Goal: Learn about a topic

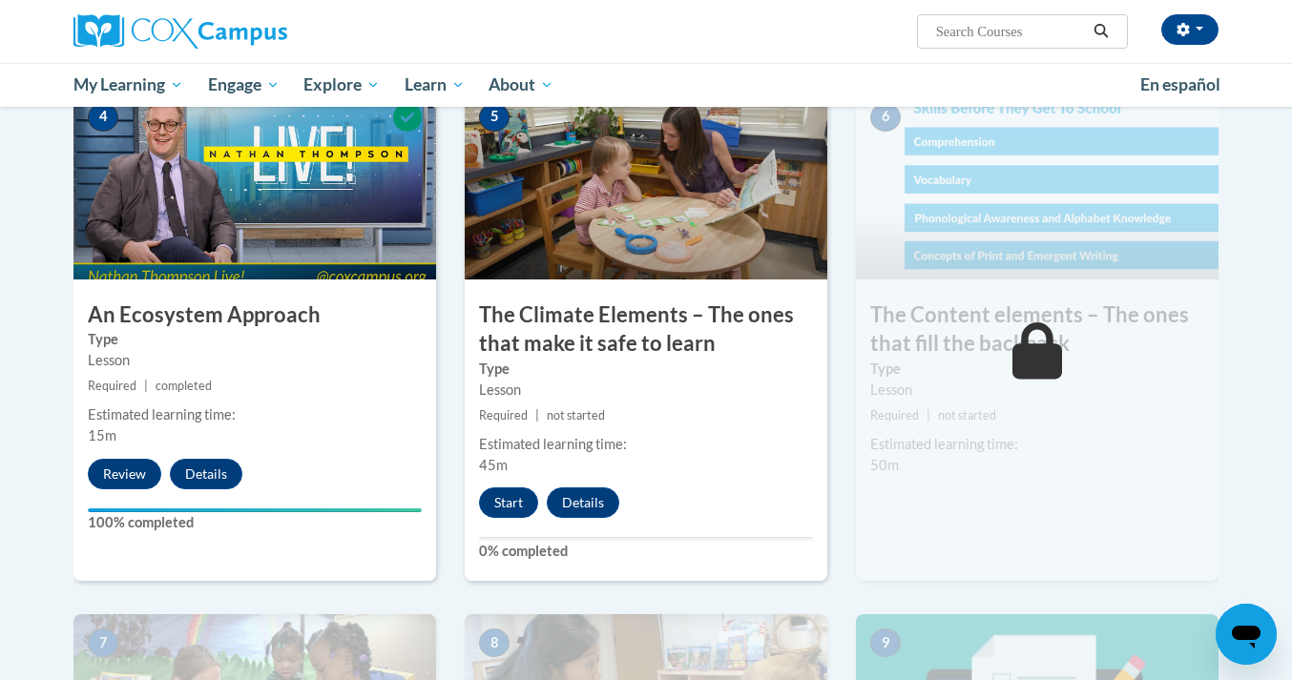
scroll to position [954, 0]
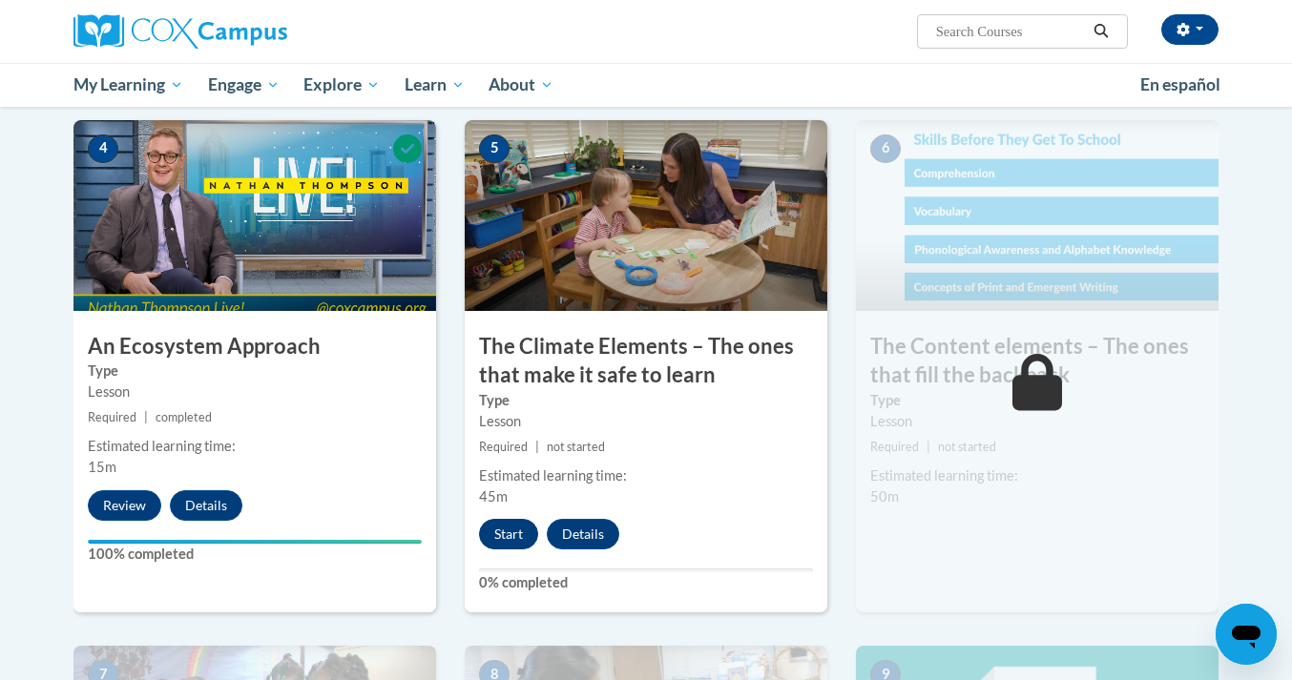
click at [510, 531] on button "Start" at bounding box center [508, 534] width 59 height 31
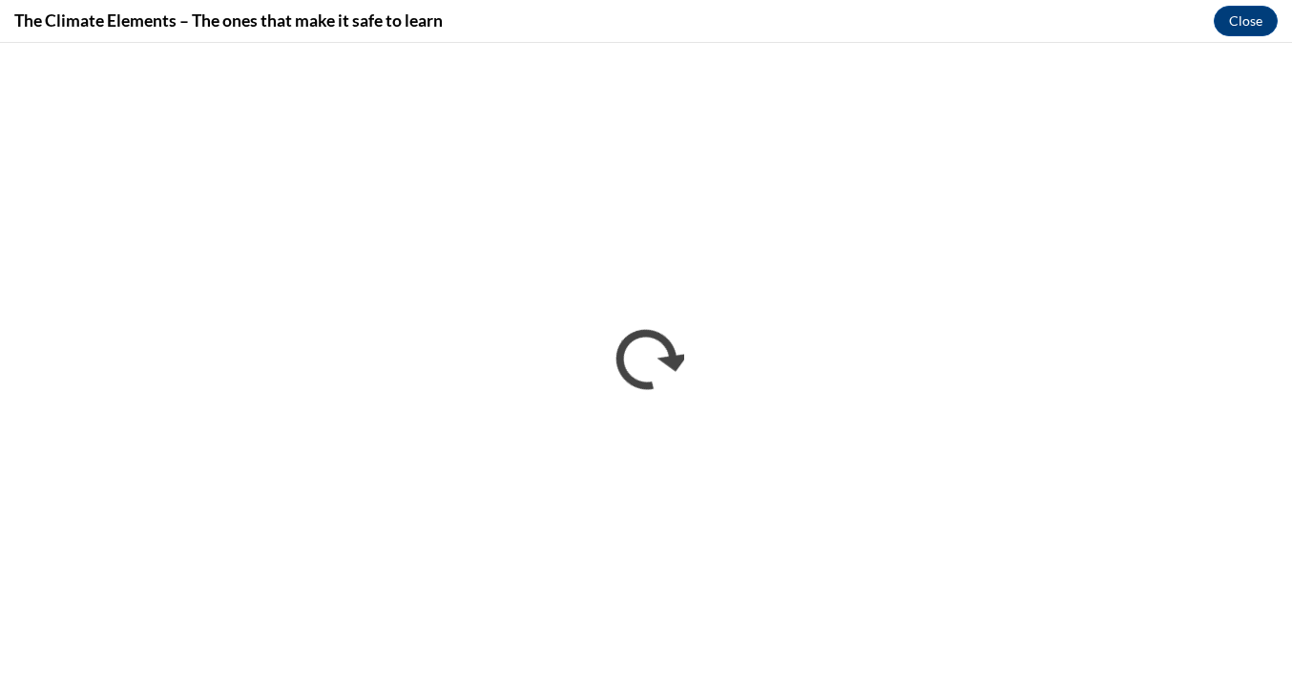
scroll to position [0, 0]
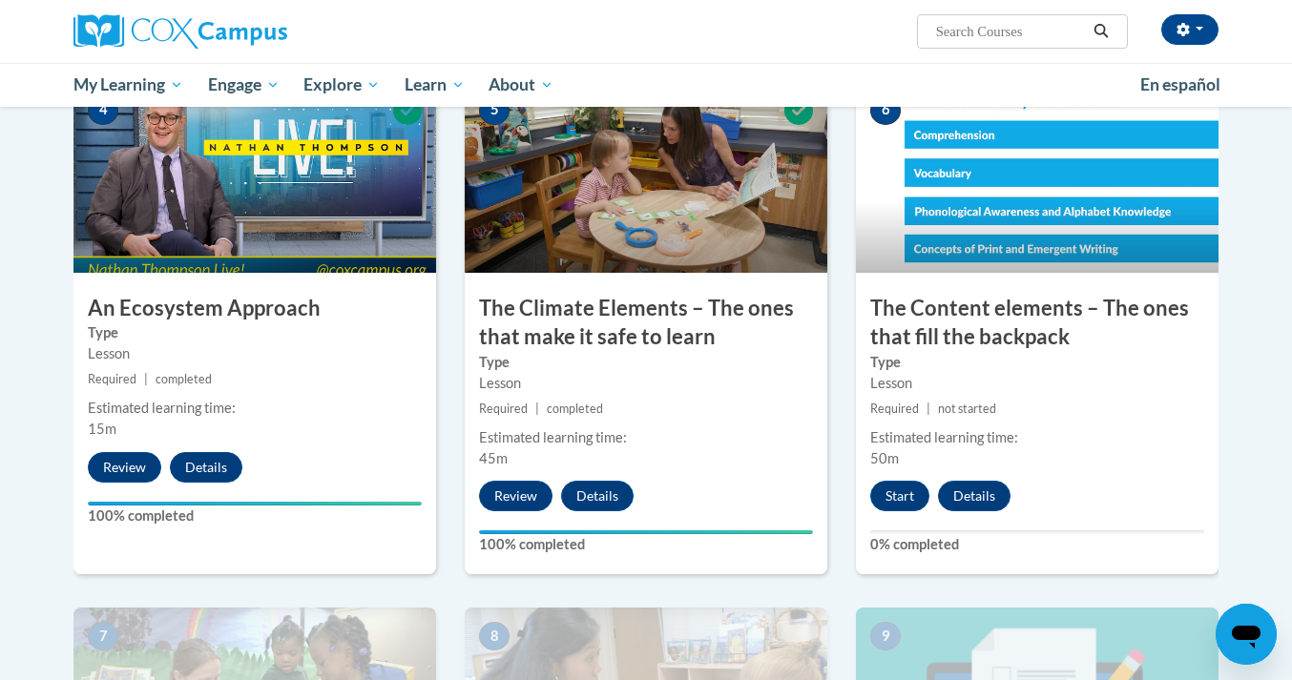
scroll to position [1012, 0]
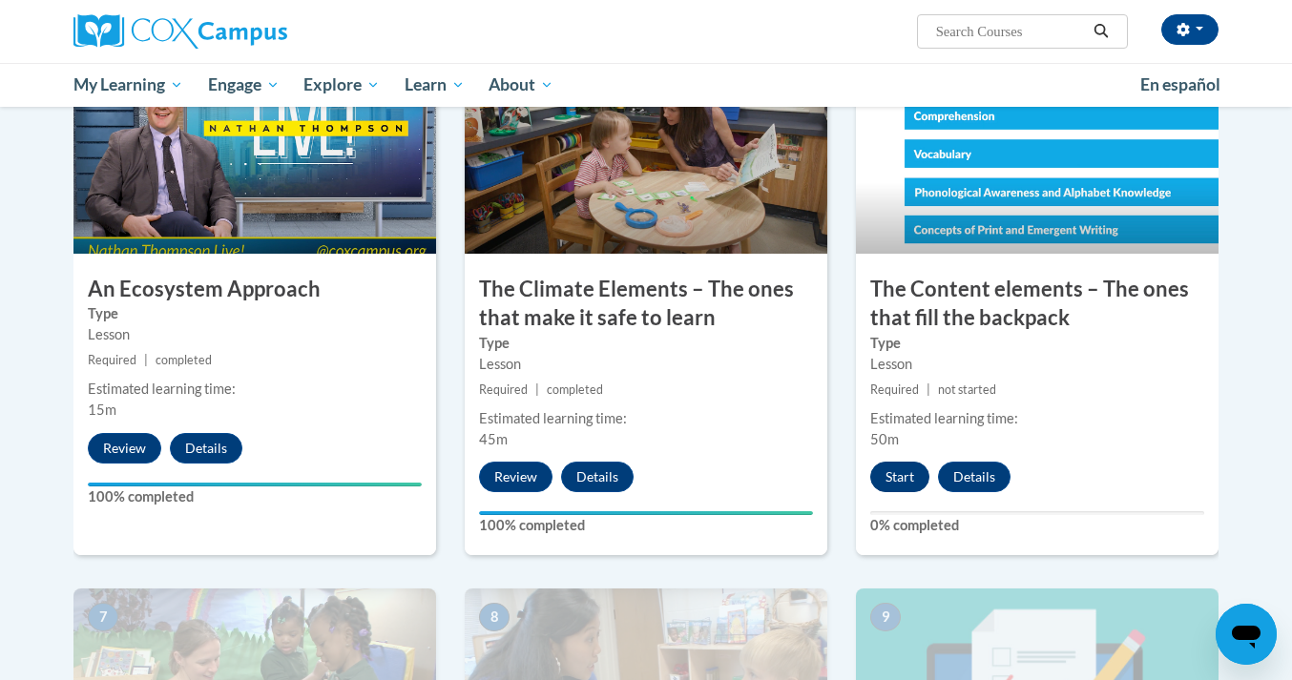
click at [918, 471] on button "Start" at bounding box center [899, 477] width 59 height 31
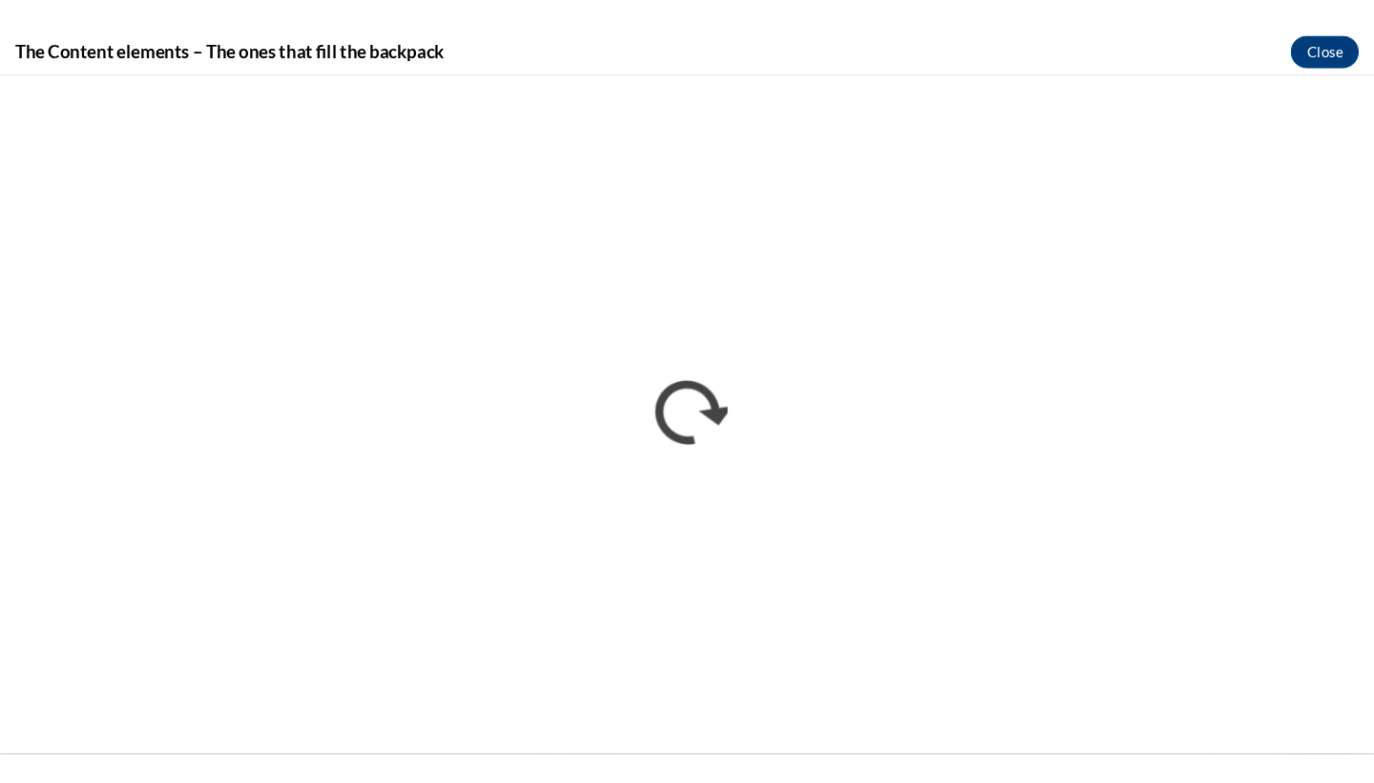
scroll to position [0, 0]
